Goal: Transaction & Acquisition: Purchase product/service

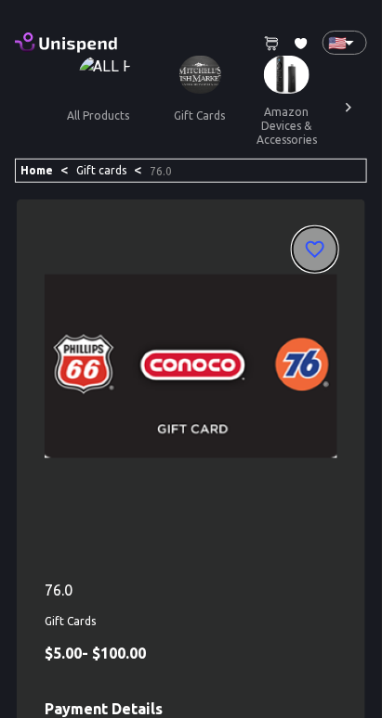
click at [316, 255] on icon "button" at bounding box center [314, 249] width 19 height 17
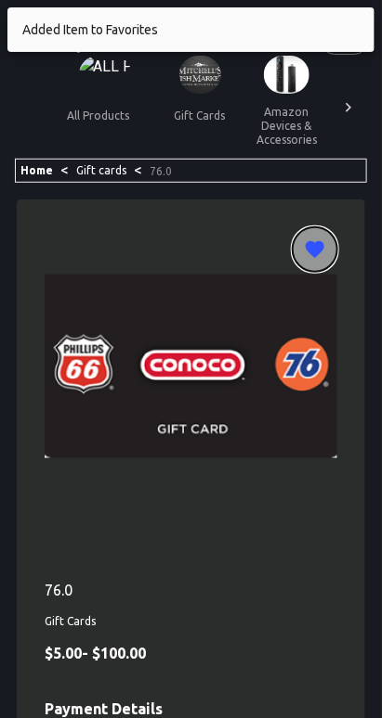
click at [315, 251] on icon "button" at bounding box center [314, 249] width 19 height 17
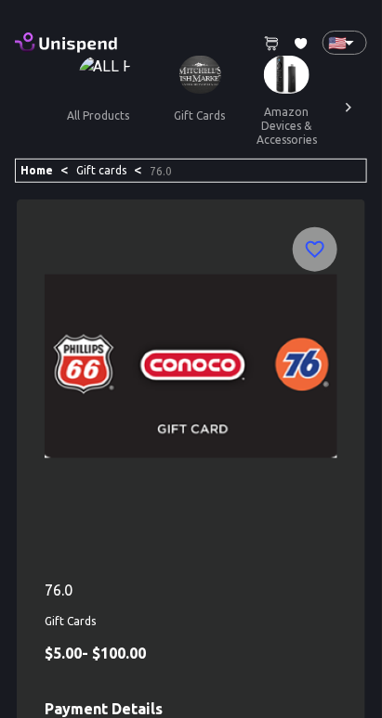
click at [38, 164] on link "Home" at bounding box center [36, 170] width 32 height 12
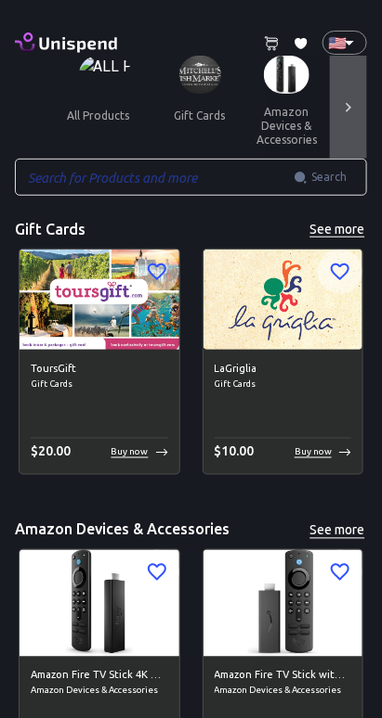
click at [337, 119] on div at bounding box center [348, 107] width 37 height 103
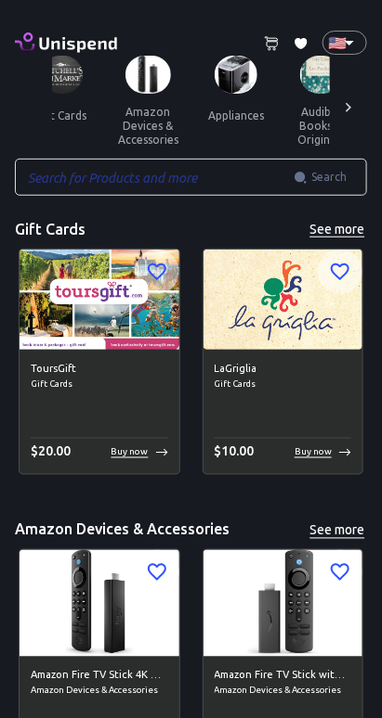
scroll to position [0, 276]
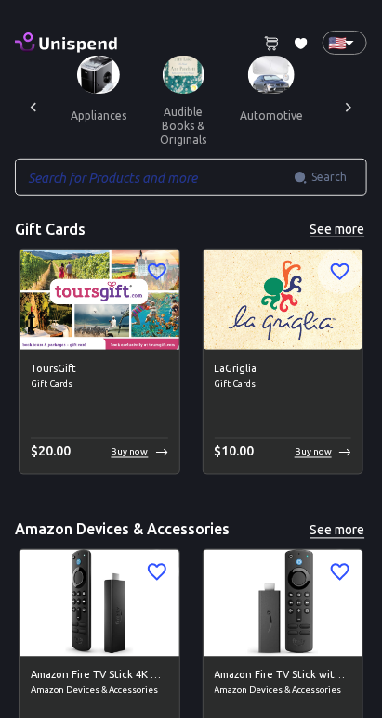
click at [348, 107] on icon at bounding box center [348, 107] width 19 height 19
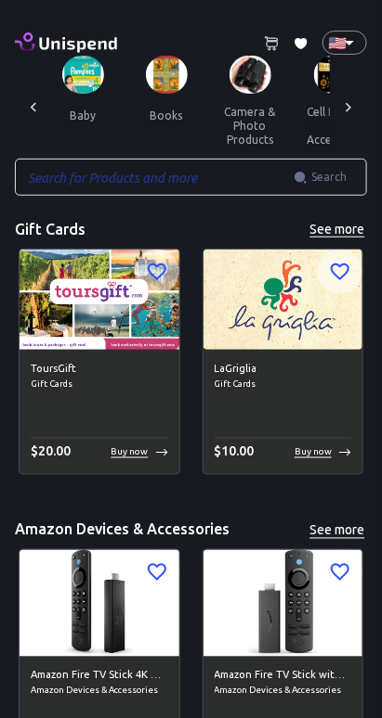
click at [348, 107] on icon at bounding box center [348, 107] width 19 height 19
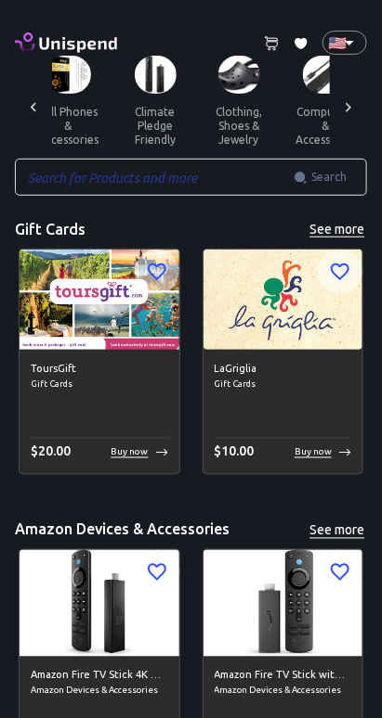
scroll to position [0, 829]
